Goal: Entertainment & Leisure: Consume media (video, audio)

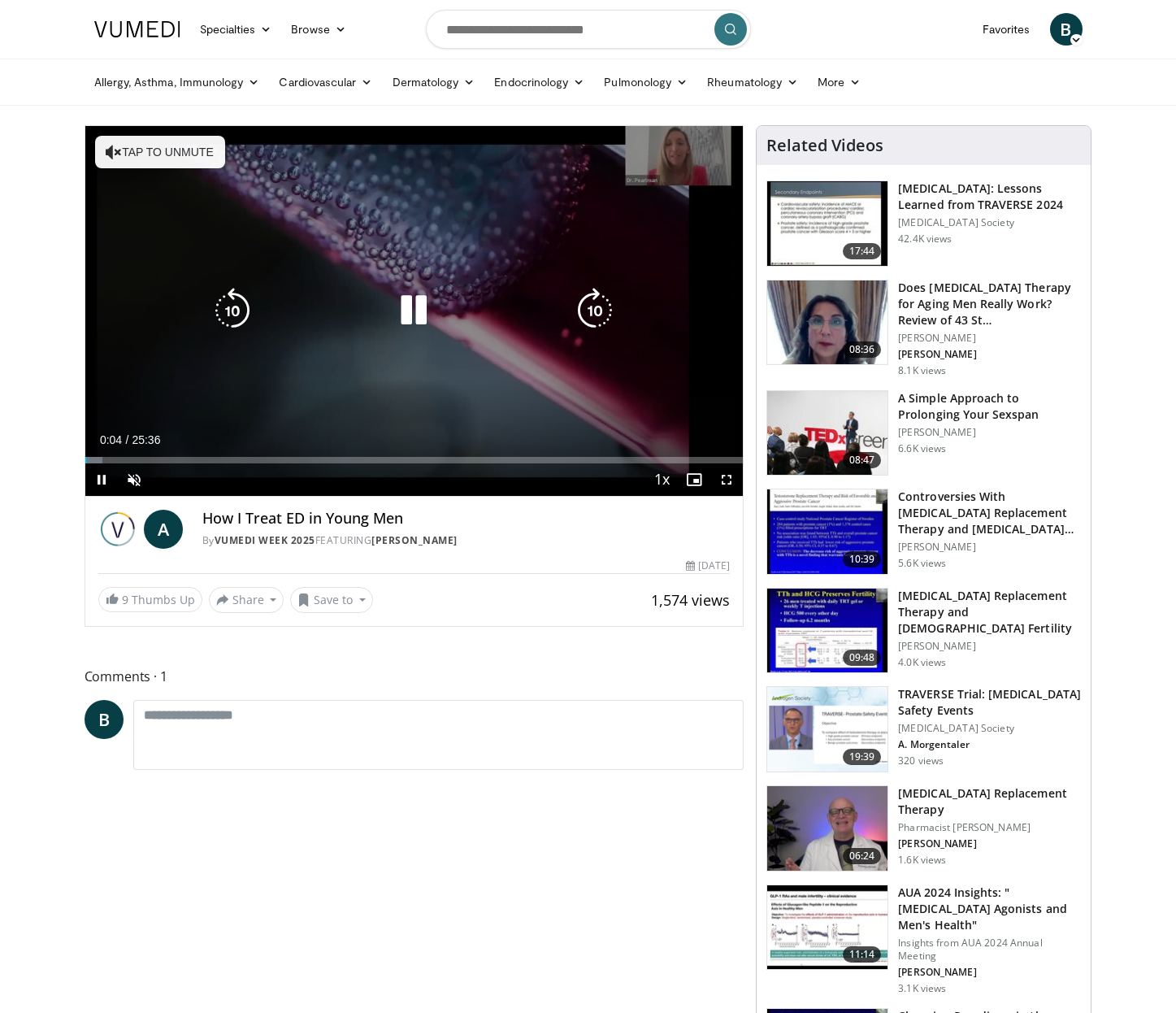
click at [115, 153] on icon "Video Player" at bounding box center [113, 152] width 16 height 16
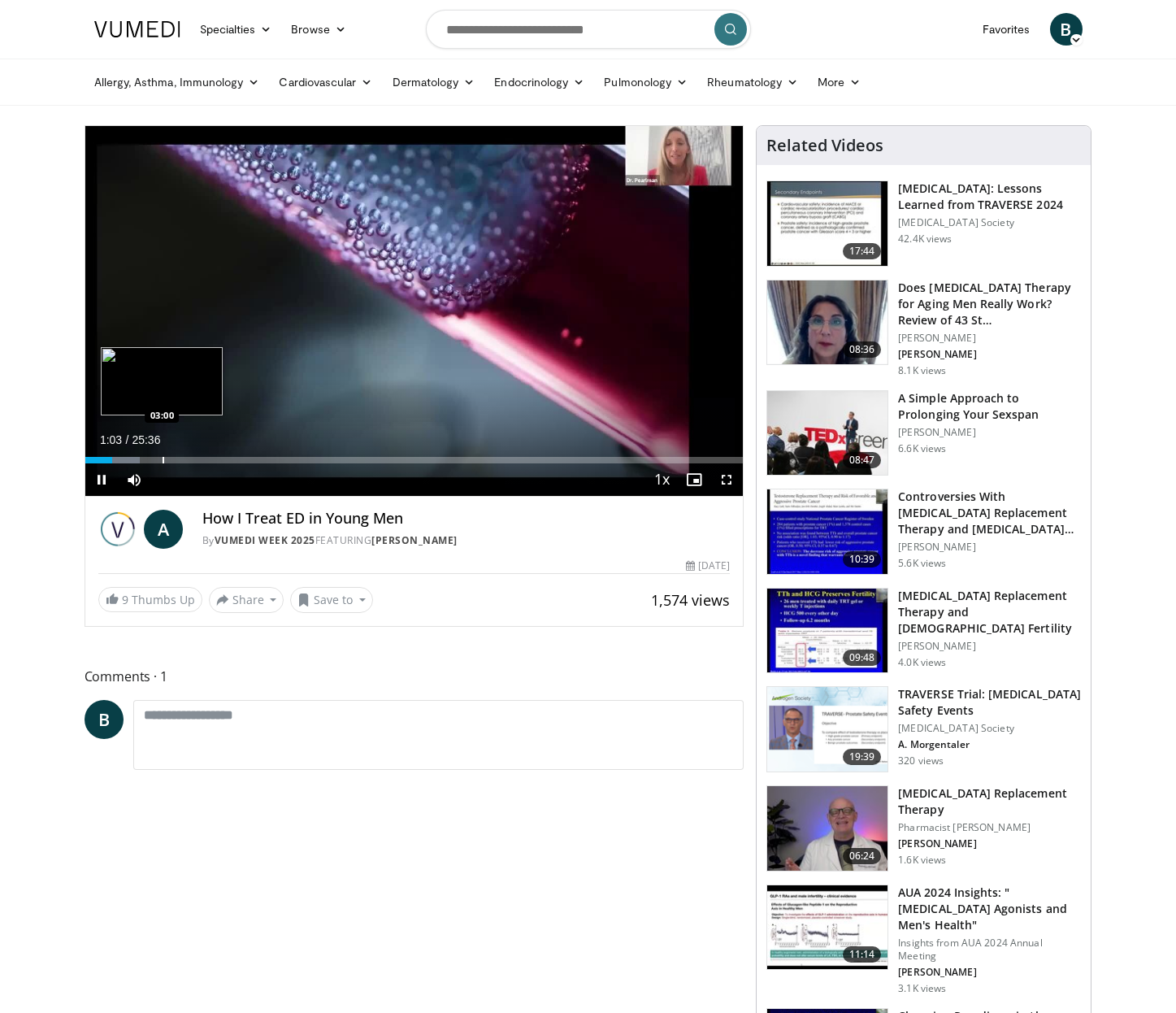
drag, startPoint x: 112, startPoint y: 454, endPoint x: 164, endPoint y: 454, distance: 52.0
click at [164, 454] on video-js "**********" at bounding box center [415, 311] width 659 height 371
drag, startPoint x: 115, startPoint y: 459, endPoint x: 154, endPoint y: 459, distance: 39.0
click at [155, 459] on div "Progress Bar" at bounding box center [156, 460] width 2 height 6
drag, startPoint x: 152, startPoint y: 462, endPoint x: 231, endPoint y: 462, distance: 79.0
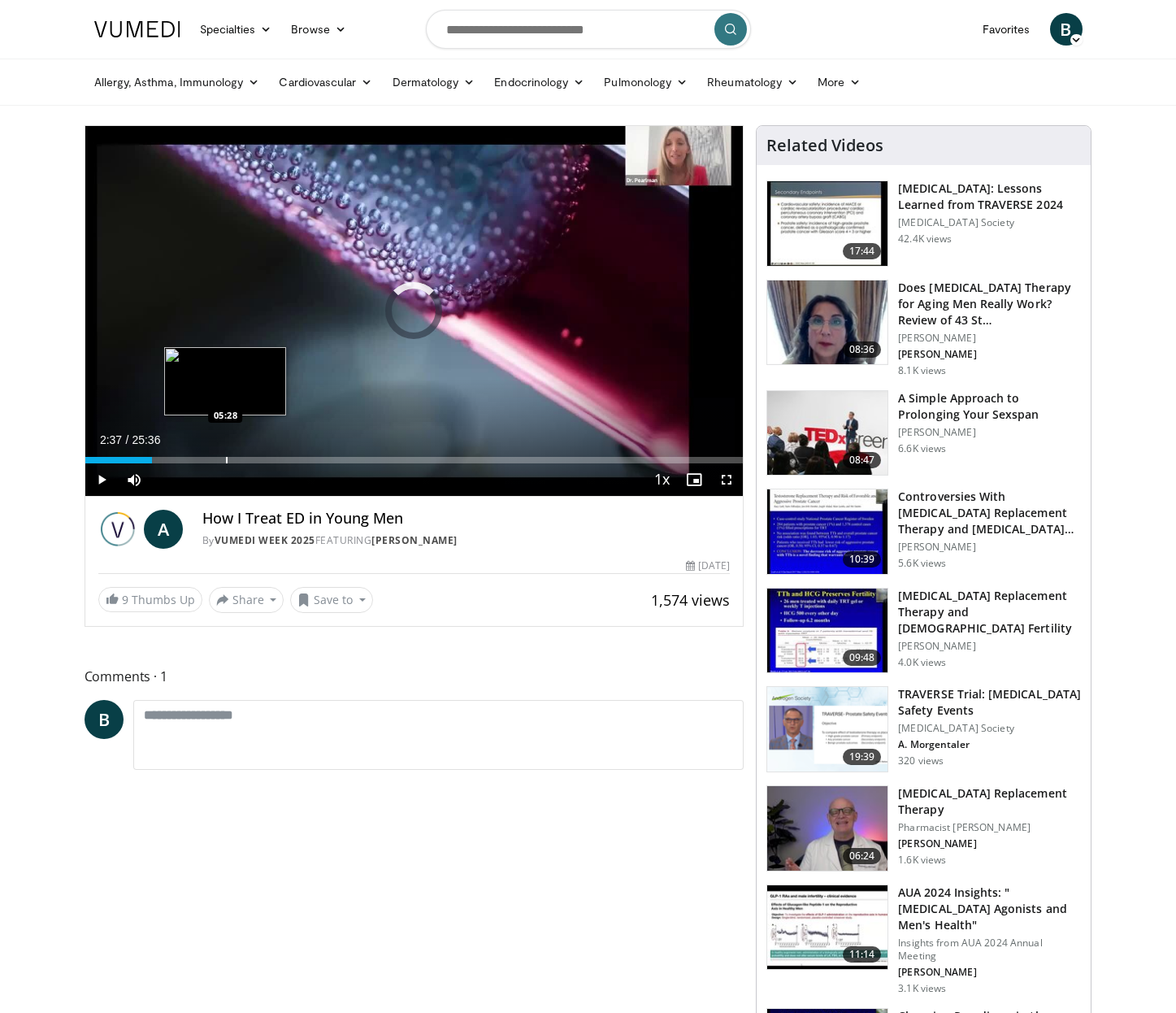
click at [228, 462] on div "Progress Bar" at bounding box center [227, 460] width 2 height 6
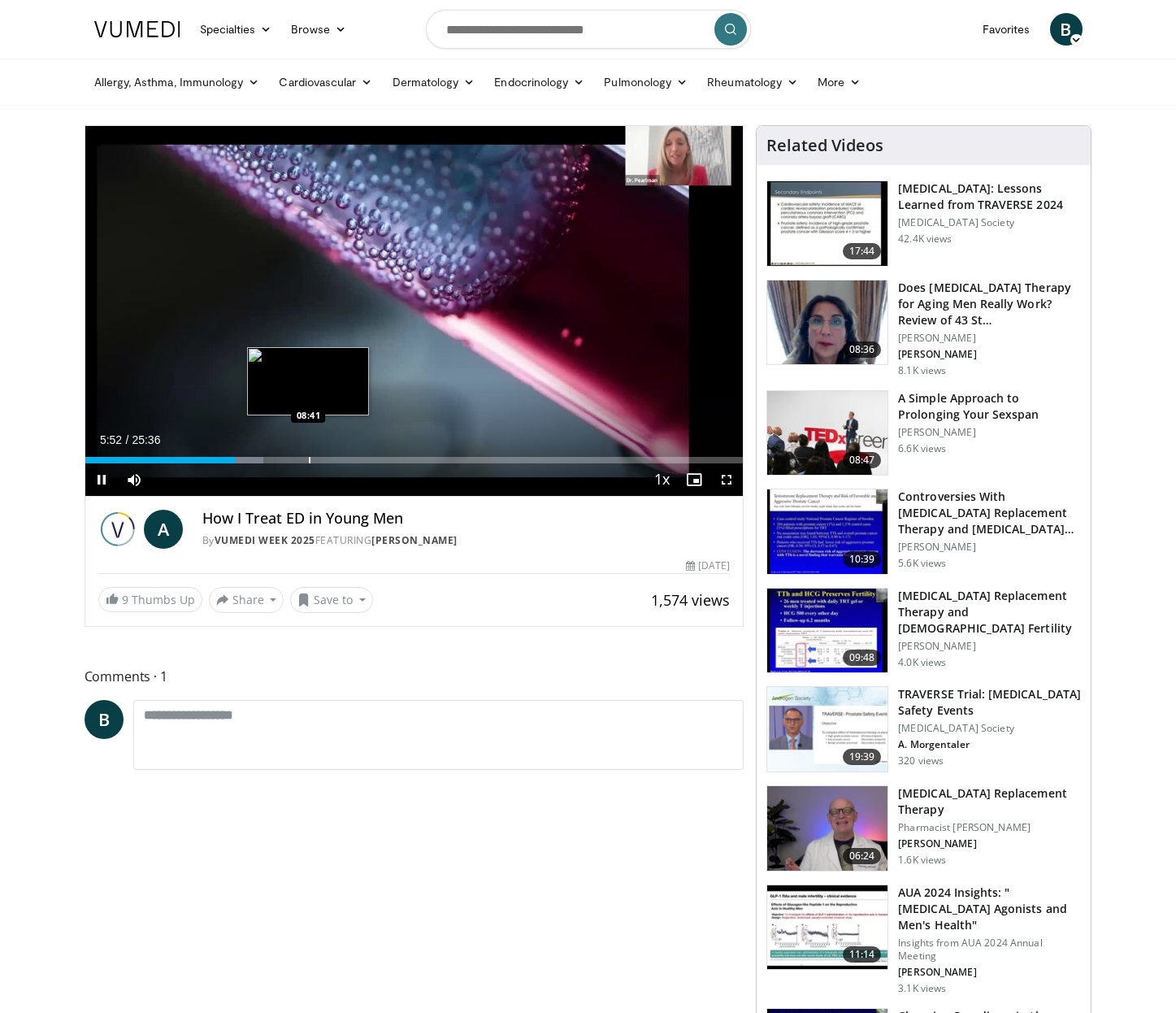
drag, startPoint x: 232, startPoint y: 462, endPoint x: 308, endPoint y: 462, distance: 76.0
click at [308, 462] on video-js "**********" at bounding box center [415, 311] width 659 height 371
drag, startPoint x: 235, startPoint y: 458, endPoint x: 276, endPoint y: 458, distance: 41.0
click at [276, 458] on div "Progress Bar" at bounding box center [276, 460] width 2 height 6
drag, startPoint x: 274, startPoint y: 460, endPoint x: 334, endPoint y: 460, distance: 60.0
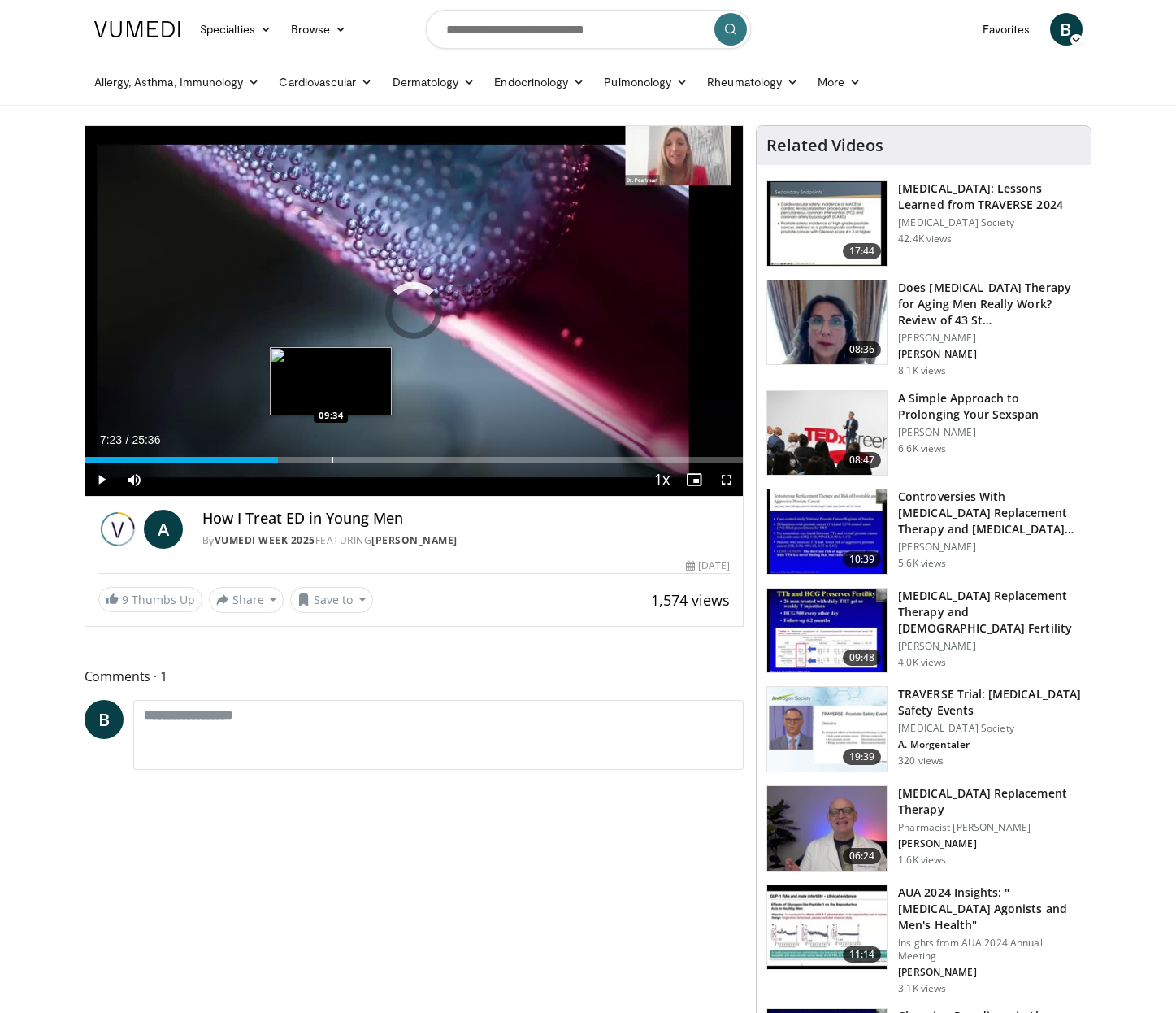
click at [333, 460] on div "Progress Bar" at bounding box center [333, 460] width 2 height 6
drag, startPoint x: 332, startPoint y: 454, endPoint x: 399, endPoint y: 454, distance: 67.0
click at [399, 454] on div "Loaded : 0.00% 12:10 12:12" at bounding box center [415, 455] width 659 height 15
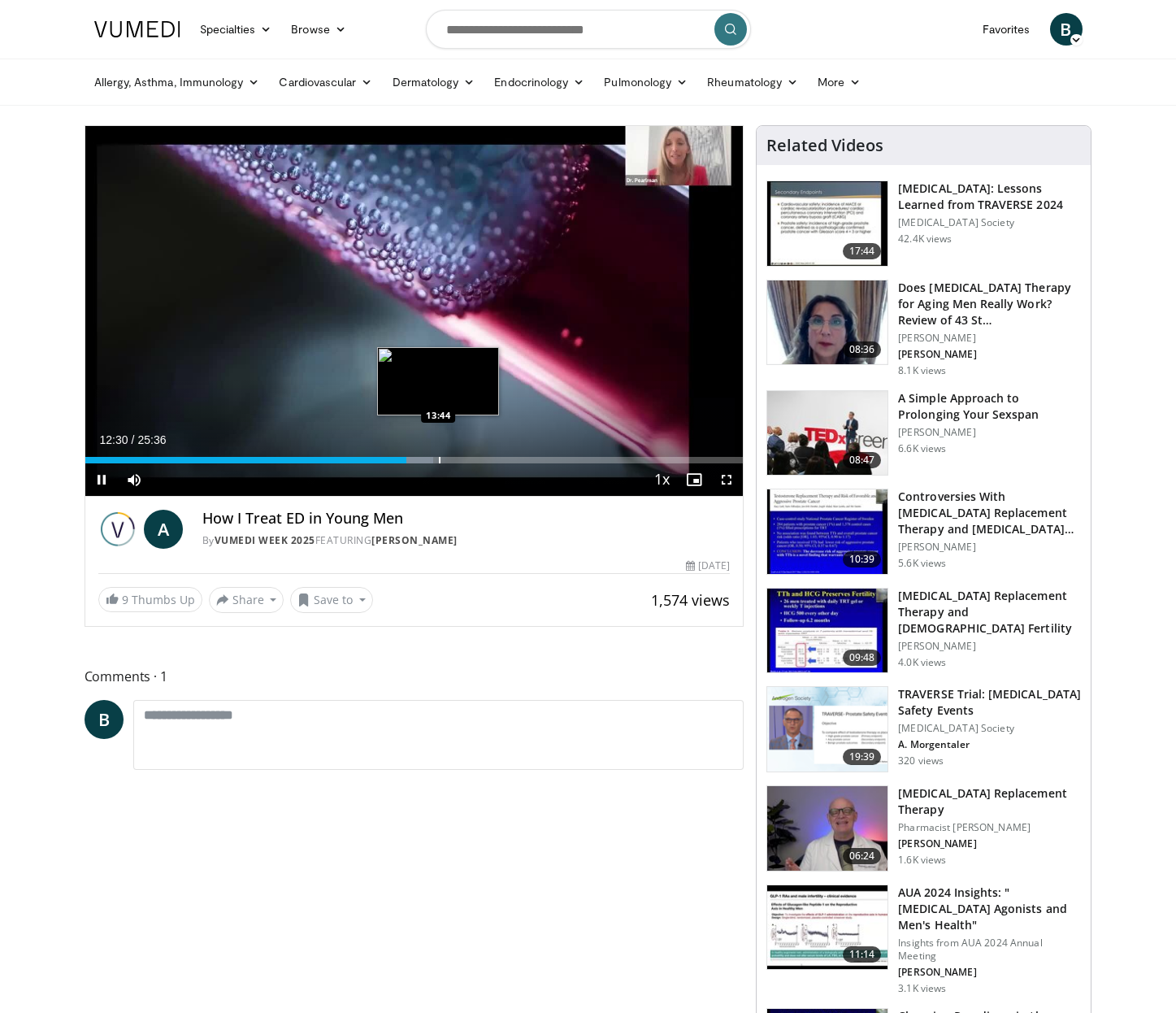
drag, startPoint x: 404, startPoint y: 456, endPoint x: 438, endPoint y: 456, distance: 34.0
click at [438, 456] on video-js "**********" at bounding box center [415, 311] width 659 height 371
drag, startPoint x: 409, startPoint y: 459, endPoint x: 443, endPoint y: 451, distance: 34.9
click at [443, 451] on div "Loaded : 0.00% 13:56 13:56" at bounding box center [415, 455] width 659 height 15
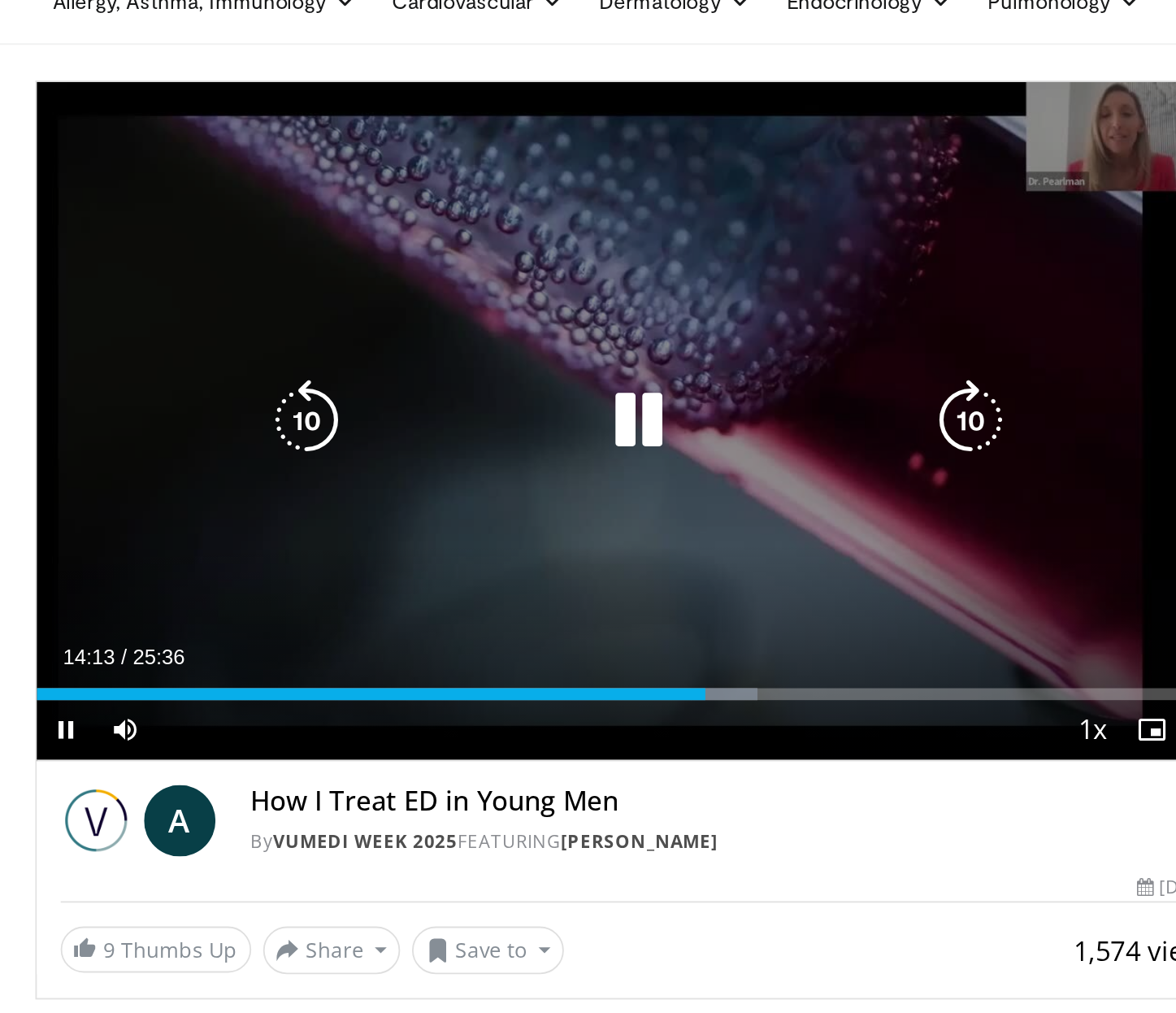
scroll to position [82, 67]
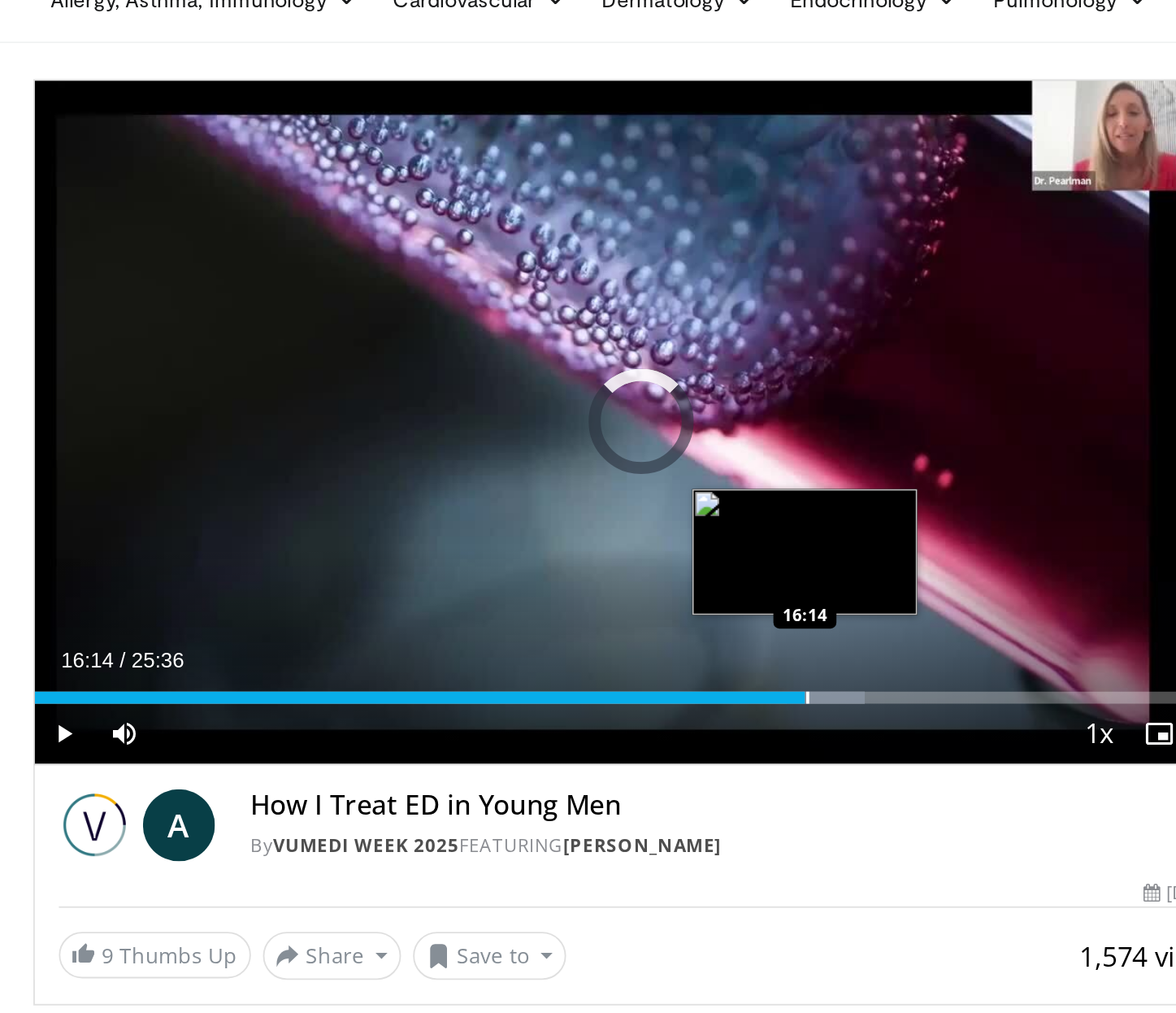
drag, startPoint x: 509, startPoint y: 457, endPoint x: 495, endPoint y: 457, distance: 14.0
click at [503, 457] on div "Progress Bar" at bounding box center [504, 460] width 2 height 6
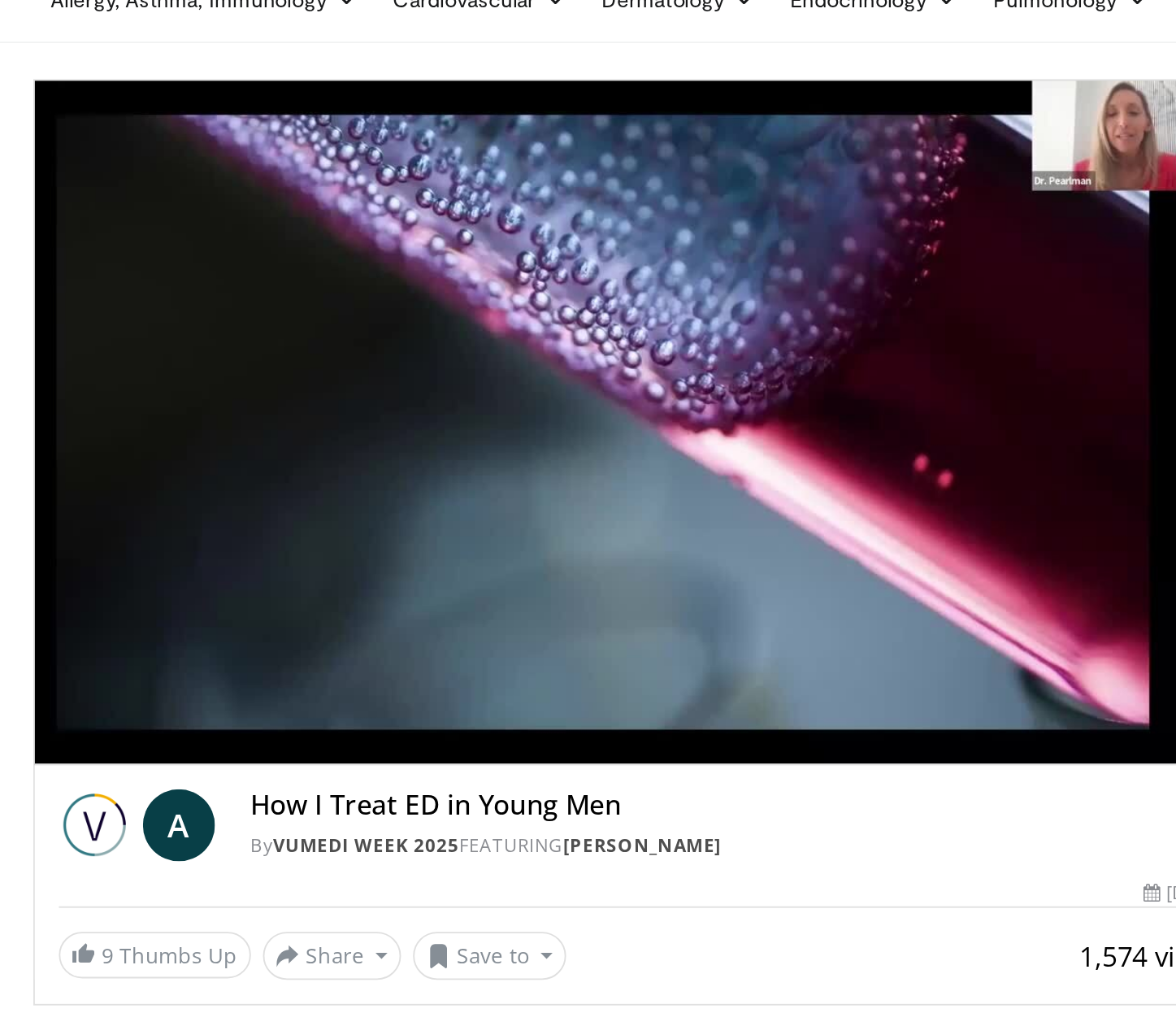
click at [509, 515] on h4 "How I Treat ED in Young Men" at bounding box center [466, 519] width 528 height 18
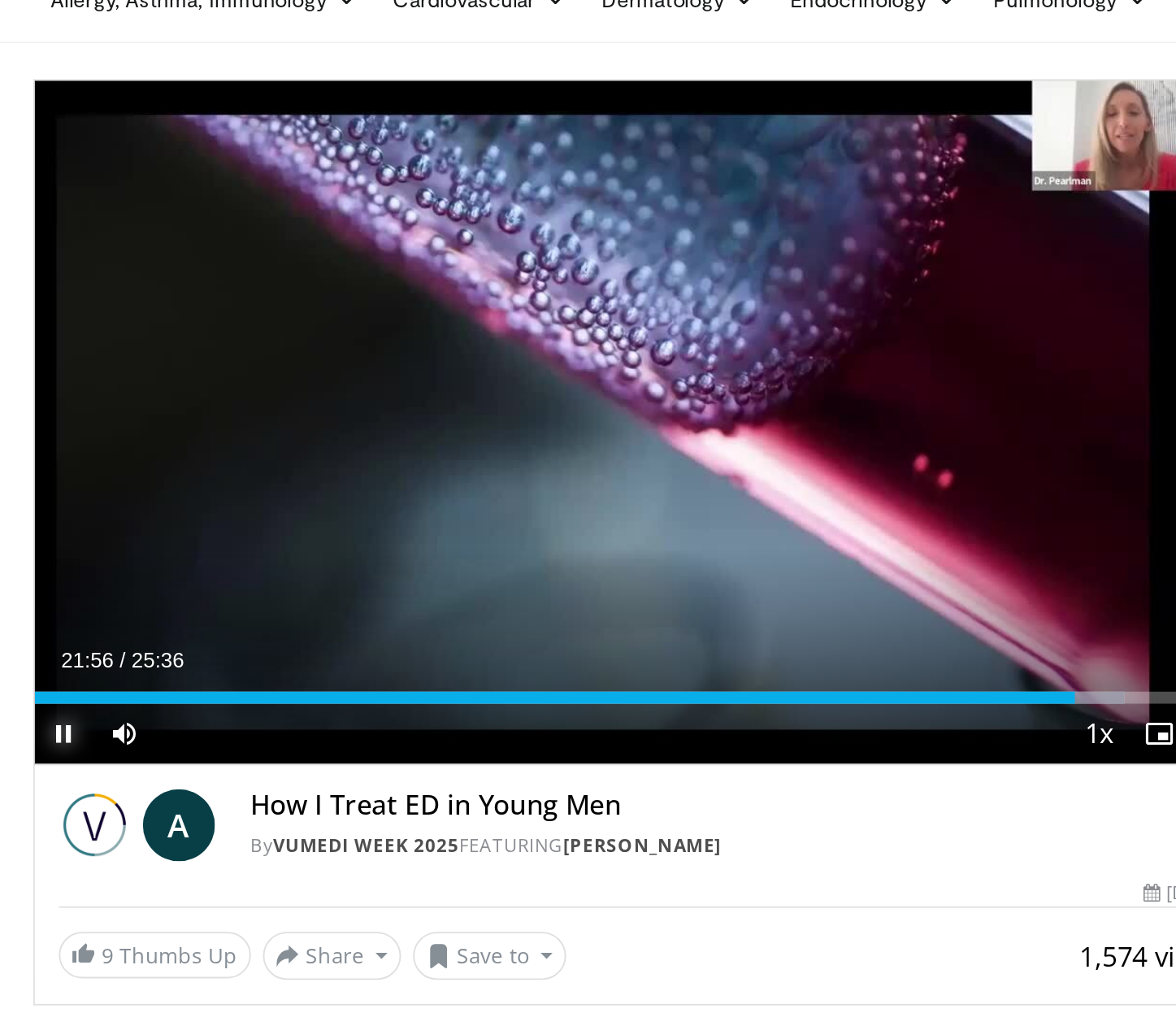
click at [100, 478] on span "Video Player" at bounding box center [102, 480] width 32 height 32
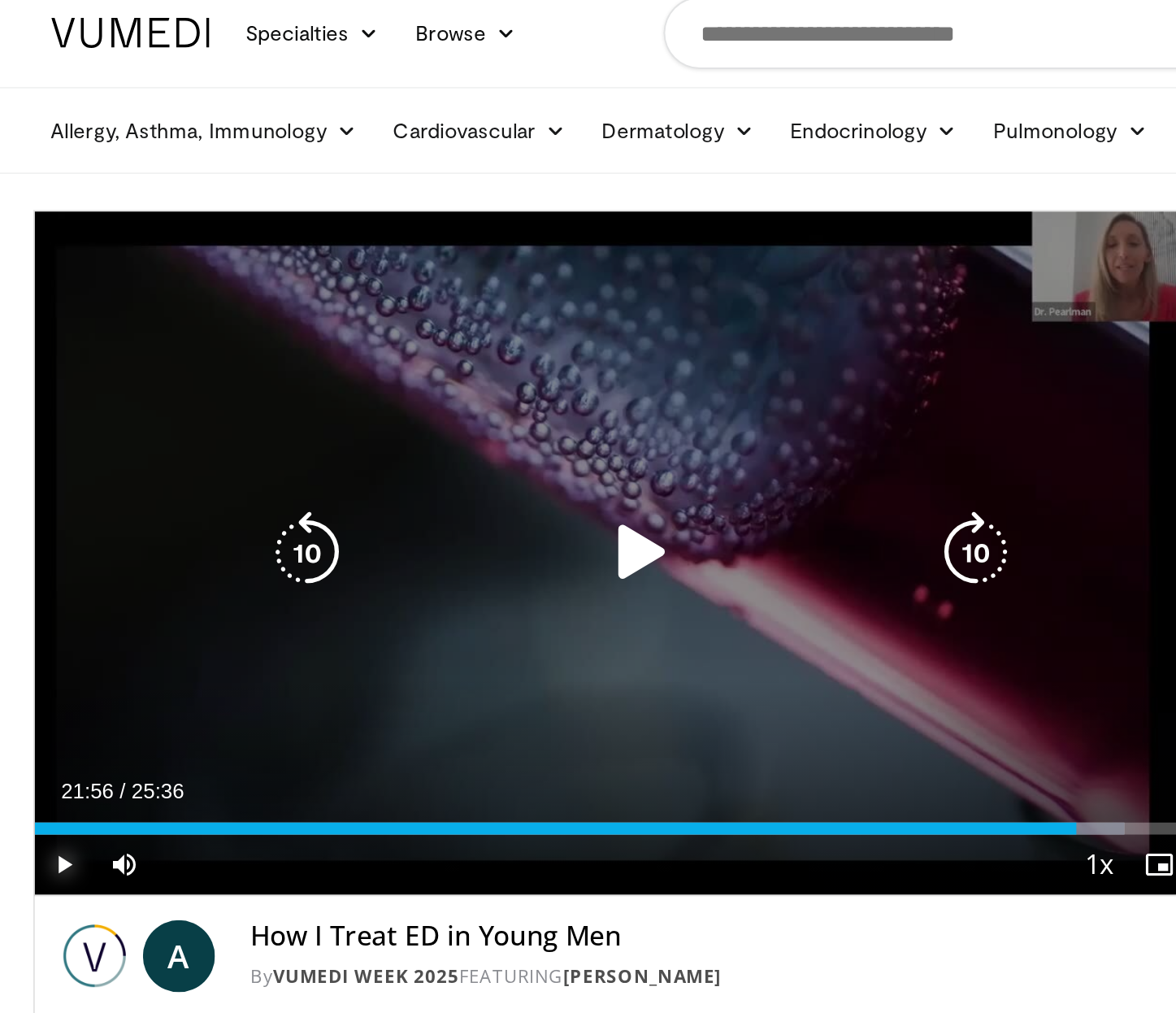
scroll to position [13, 67]
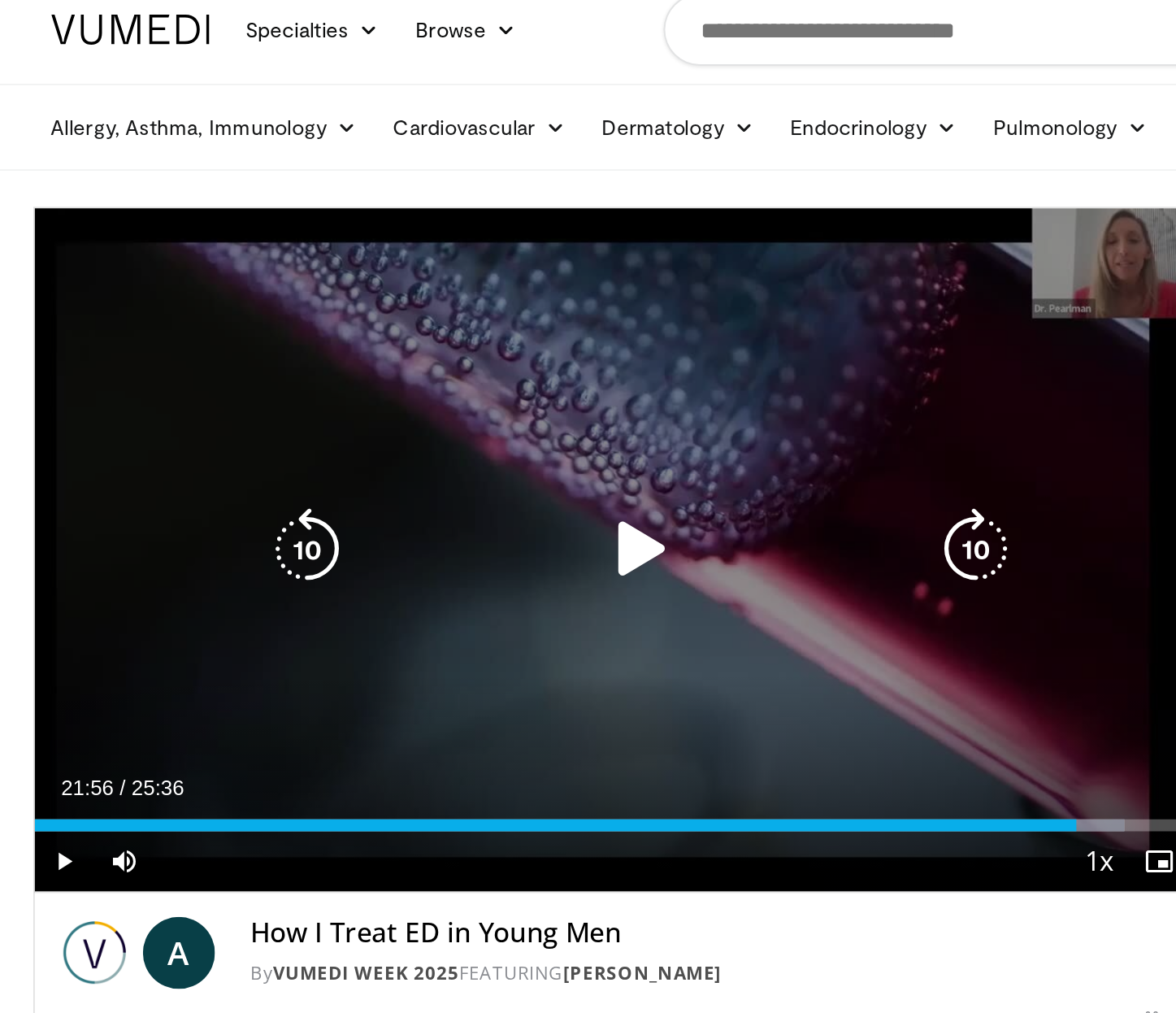
click at [408, 312] on icon "Video Player" at bounding box center [414, 310] width 46 height 46
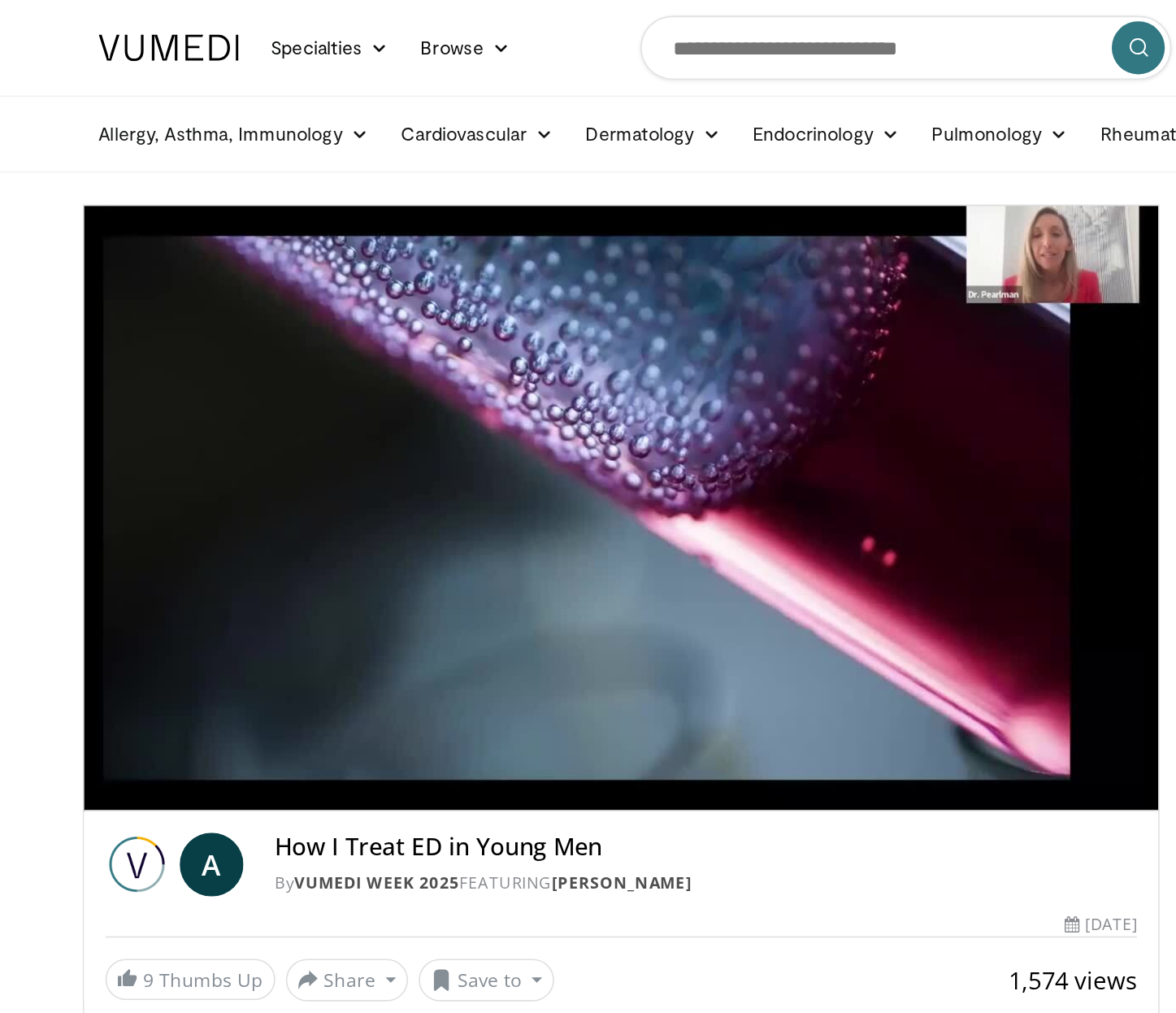
scroll to position [0, 34]
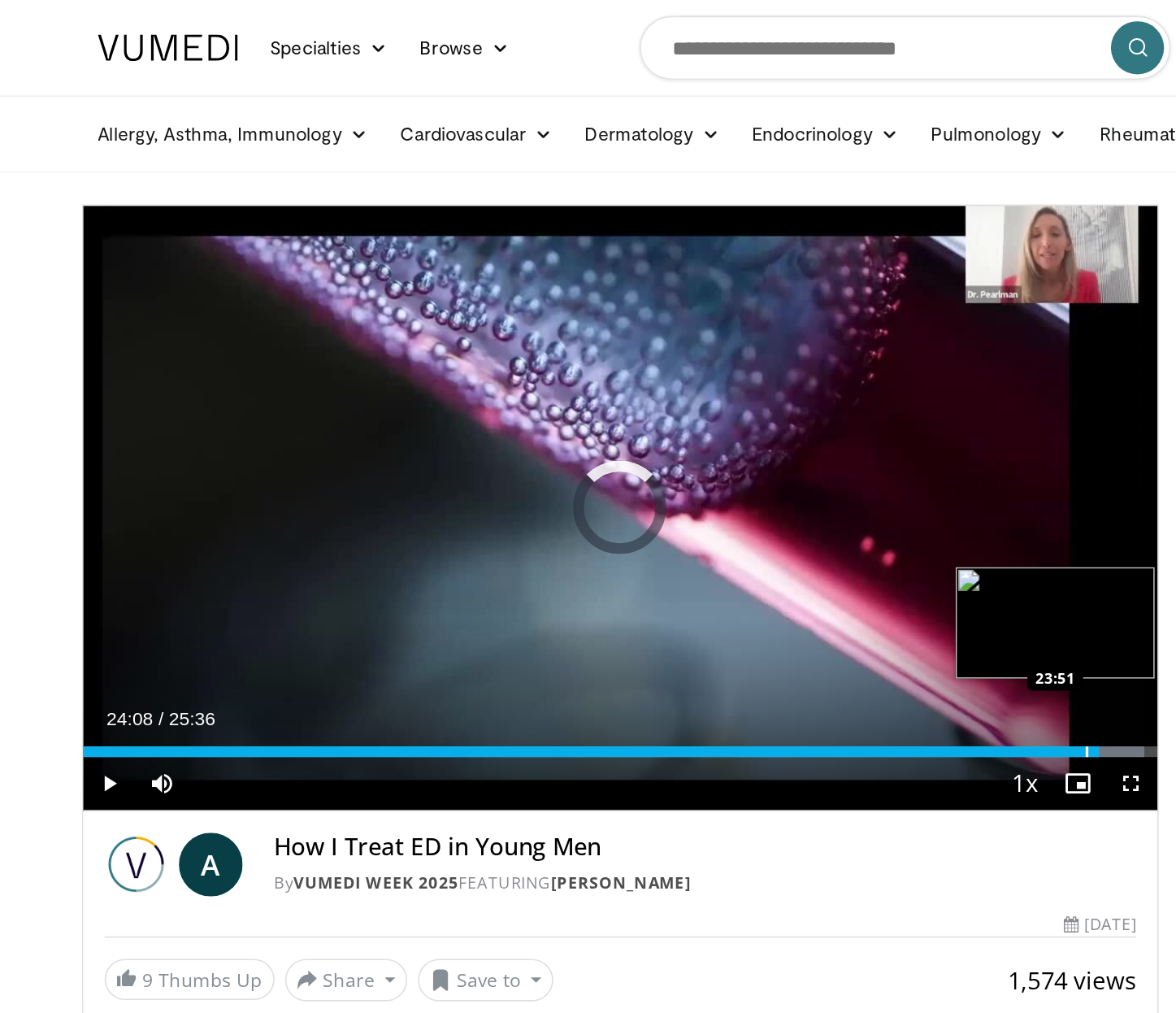
drag, startPoint x: 710, startPoint y: 458, endPoint x: 698, endPoint y: 458, distance: 12.0
click at [699, 458] on div "Progress Bar" at bounding box center [700, 460] width 2 height 6
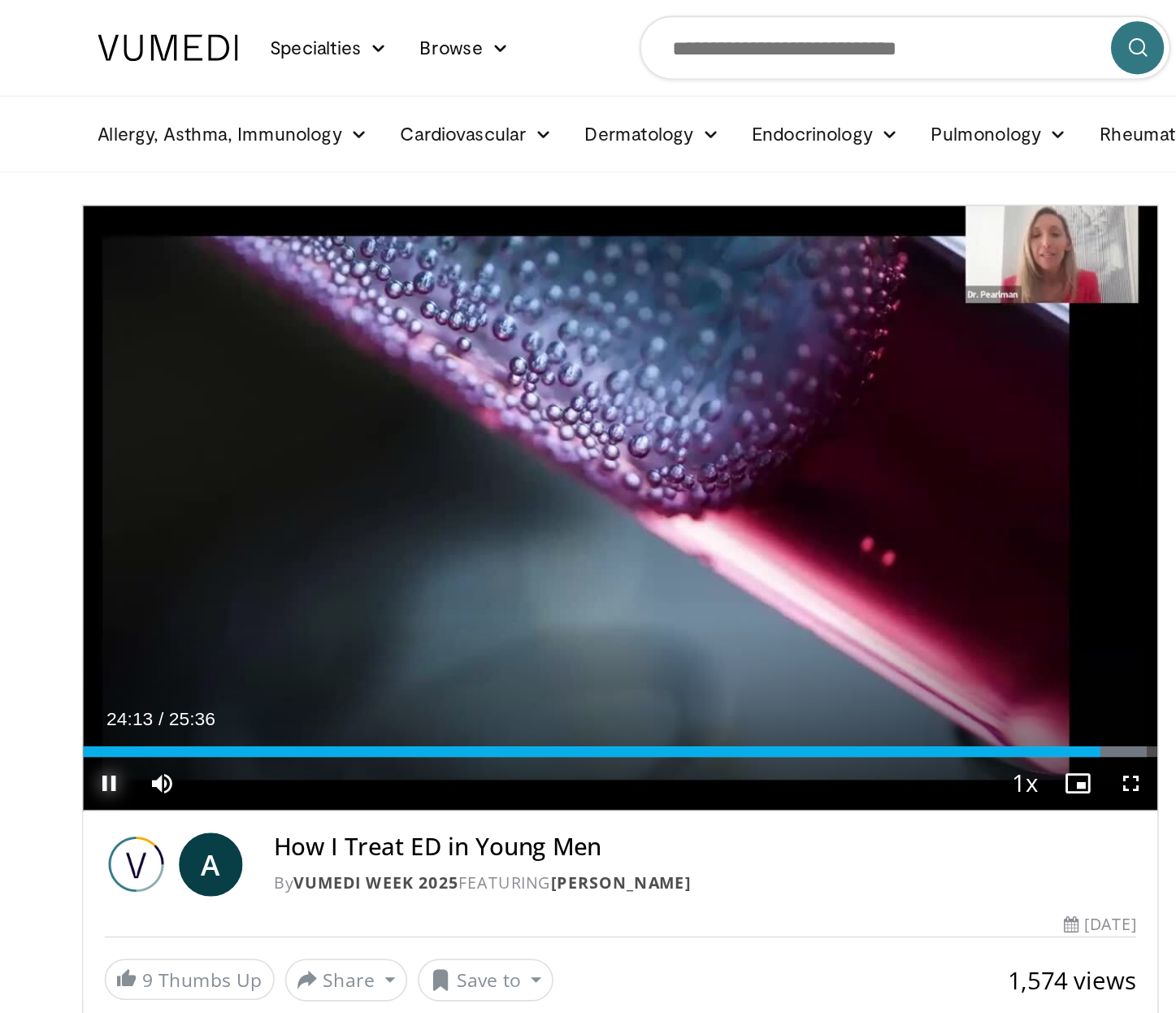
click at [98, 479] on span "Video Player" at bounding box center [102, 480] width 32 height 32
click at [101, 479] on span "Video Player" at bounding box center [102, 480] width 32 height 32
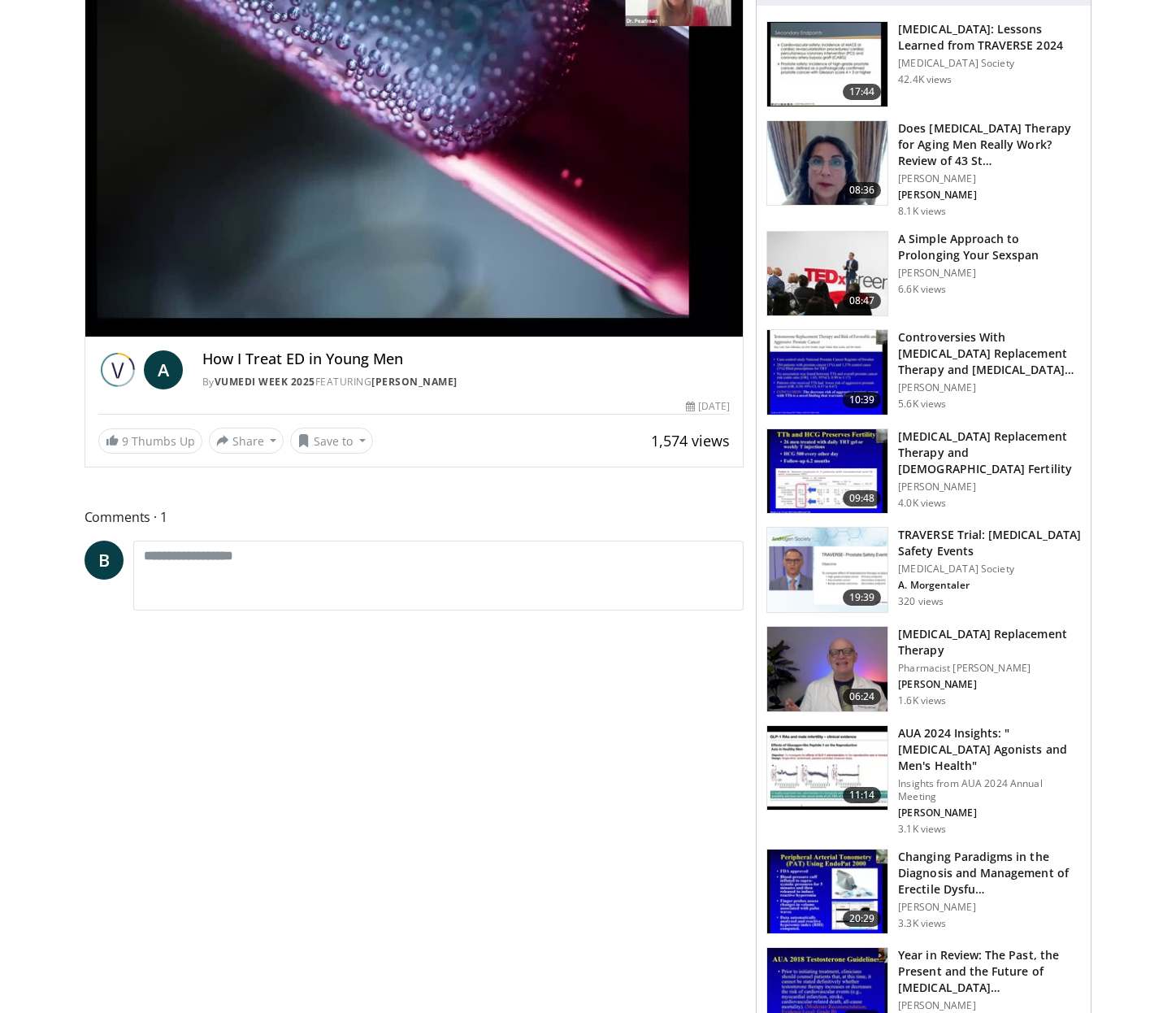
scroll to position [0, 0]
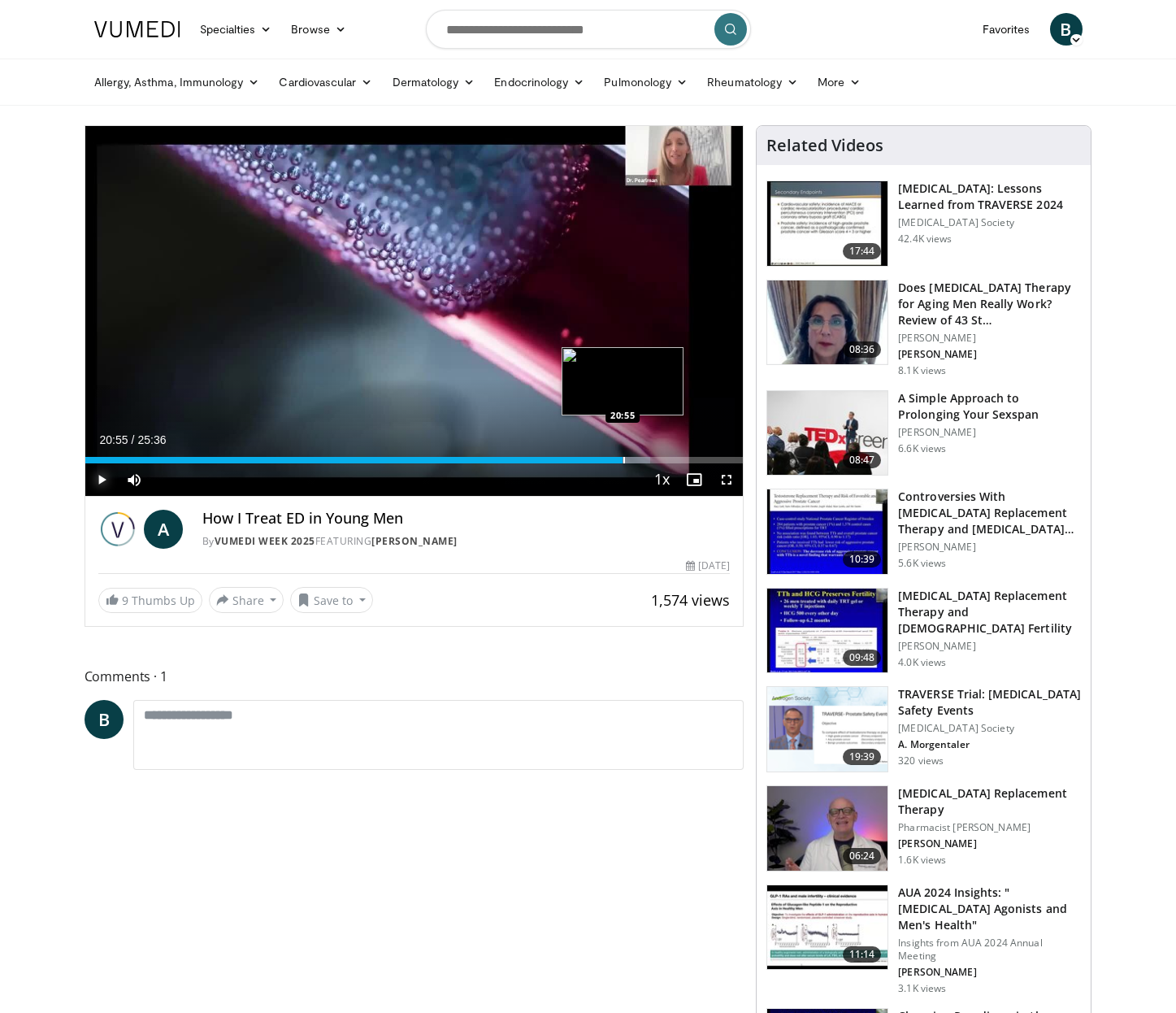
drag, startPoint x: 728, startPoint y: 455, endPoint x: 623, endPoint y: 463, distance: 105.3
click at [623, 463] on div "Loaded : 85.88% 20:55 20:55" at bounding box center [415, 455] width 659 height 15
drag, startPoint x: 622, startPoint y: 456, endPoint x: 720, endPoint y: 456, distance: 98.0
click at [720, 457] on div "Progress Bar" at bounding box center [721, 460] width 2 height 6
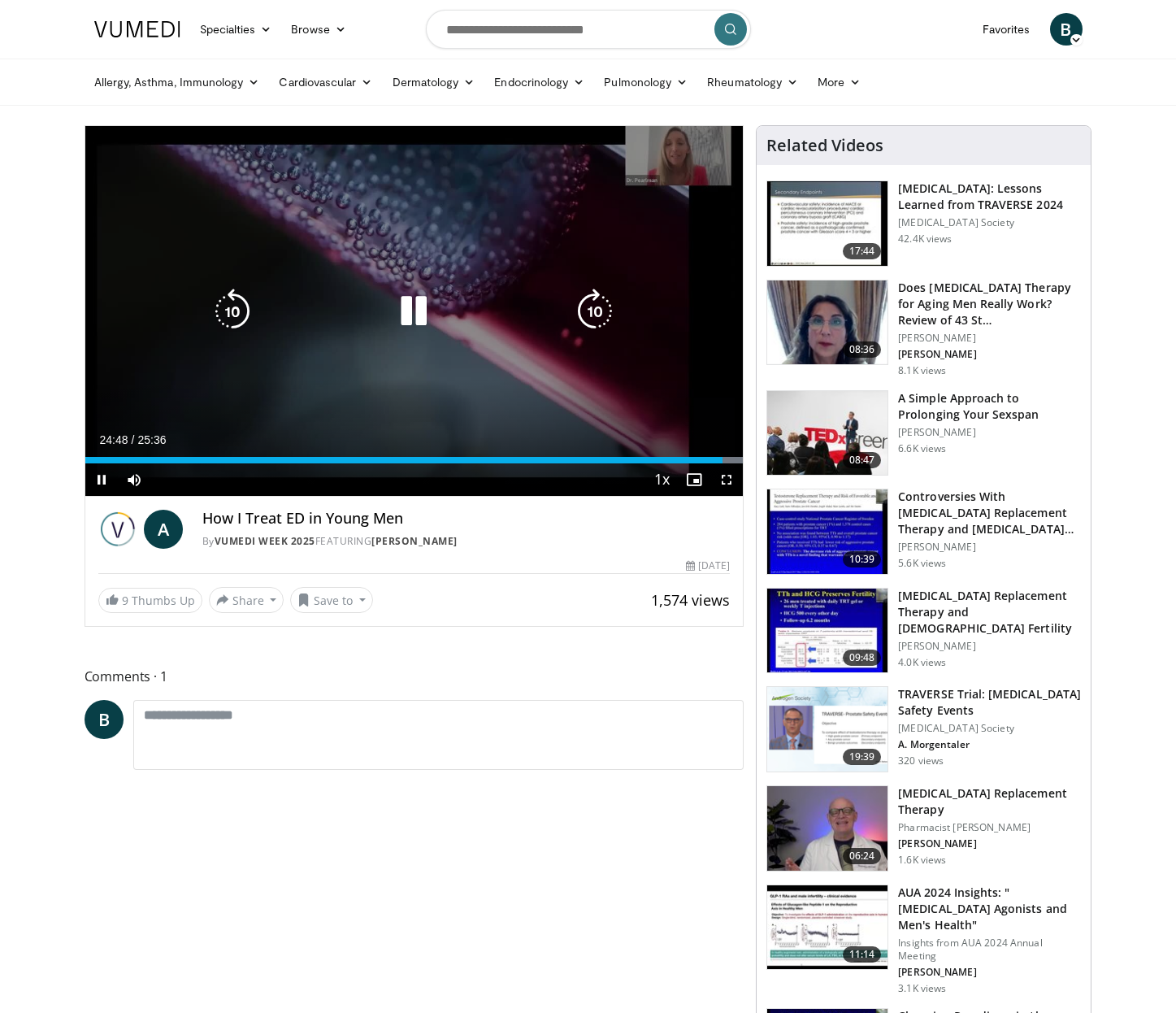
click at [416, 305] on icon "Video Player" at bounding box center [414, 311] width 46 height 46
